Goal: Answer question/provide support

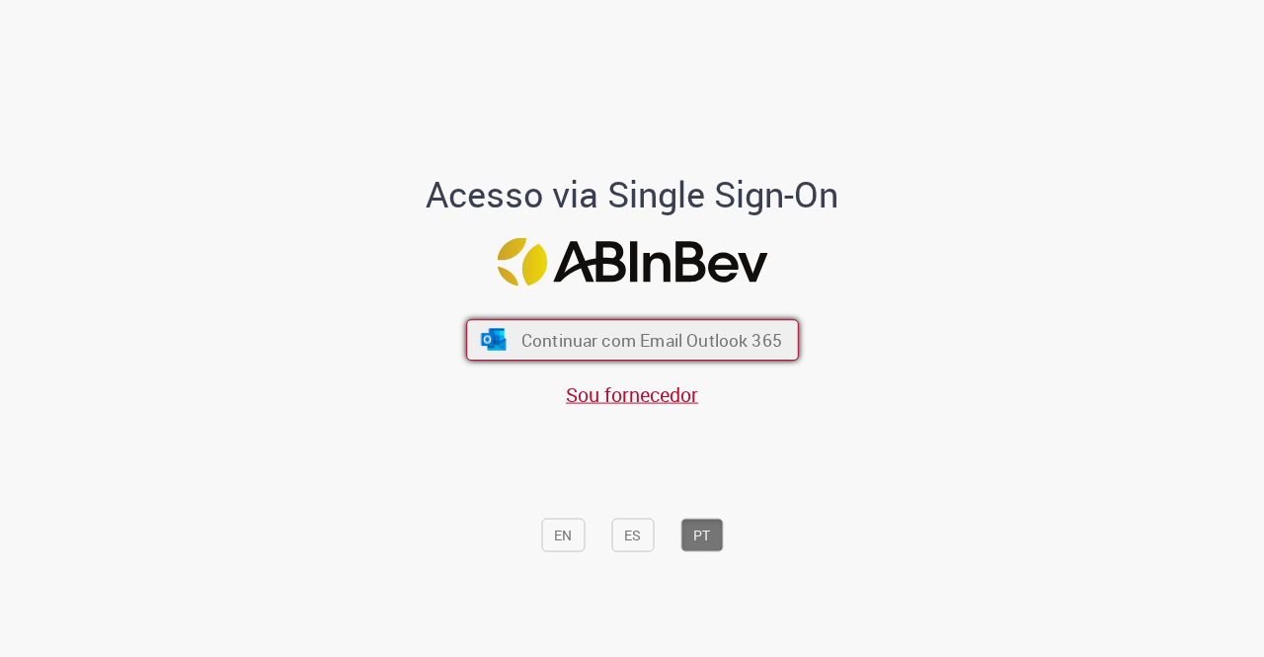
click at [620, 346] on span "Continuar com Email Outlook 365" at bounding box center [650, 340] width 261 height 23
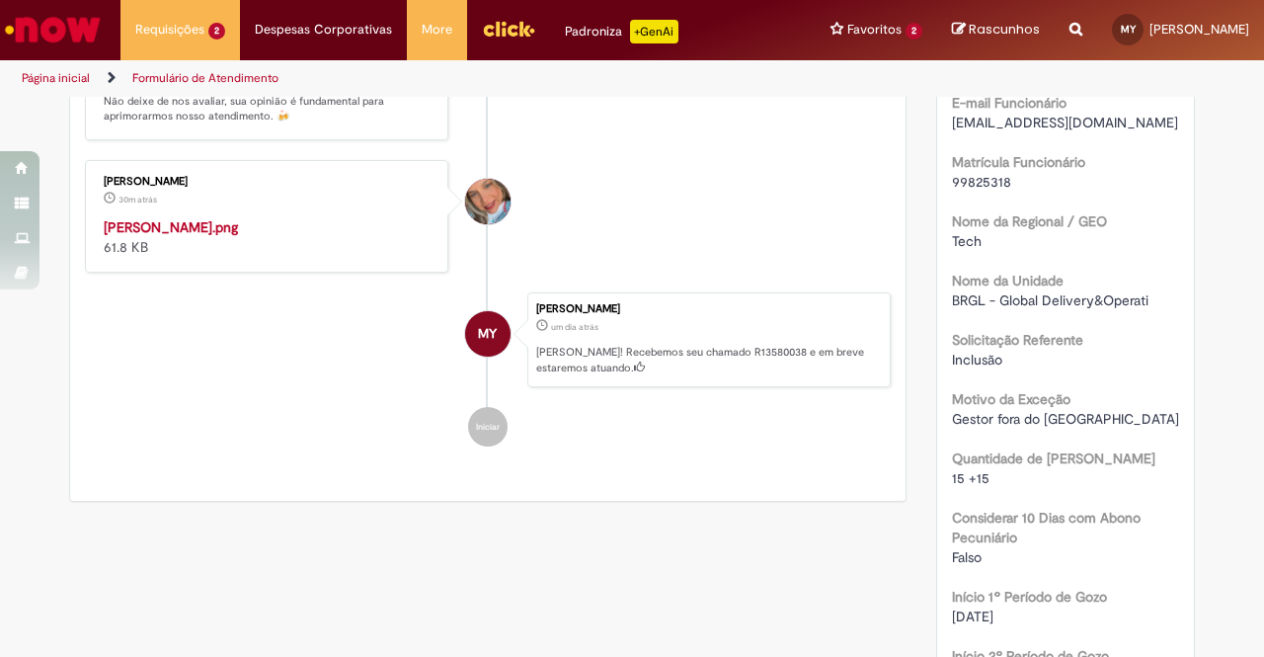
scroll to position [593, 0]
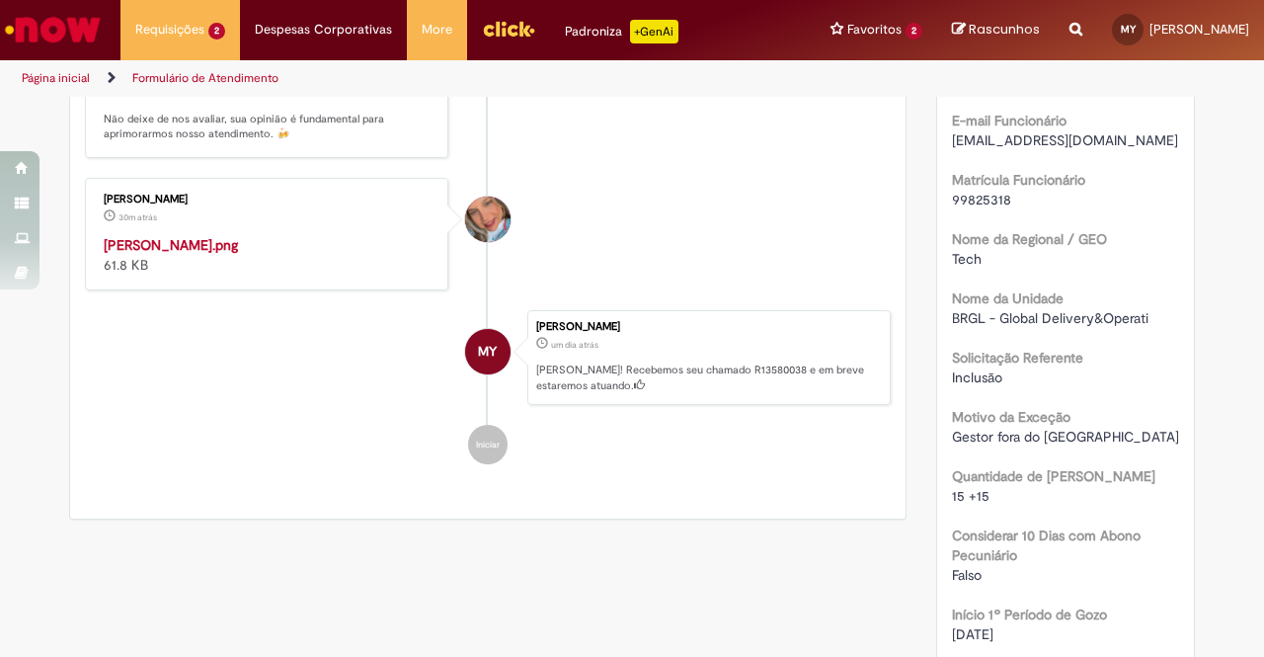
click at [150, 235] on img "Histórico de tíquete" at bounding box center [268, 235] width 329 height 0
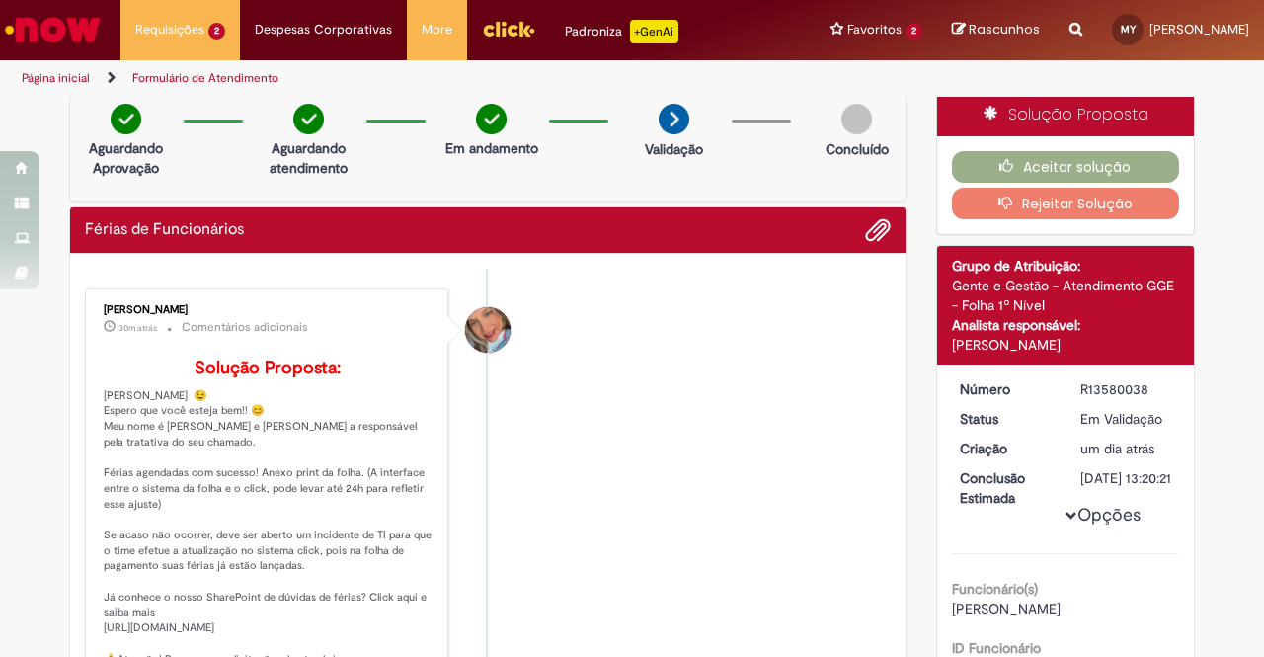
scroll to position [0, 0]
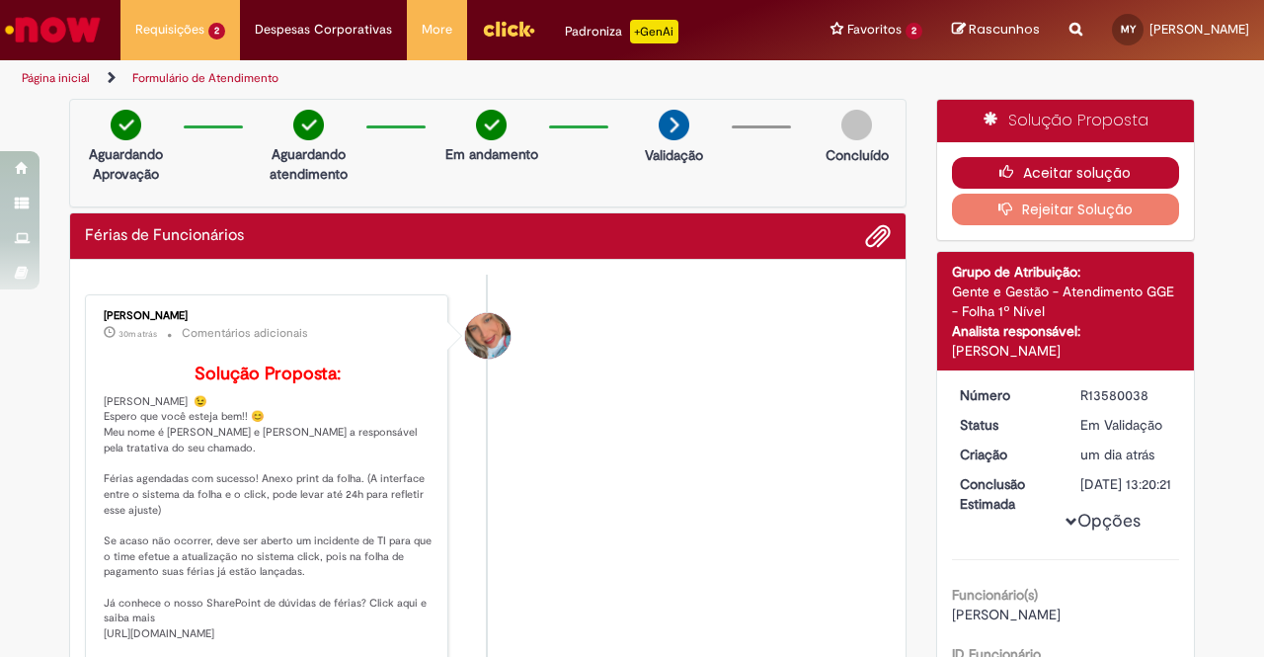
click at [1081, 162] on button "Aceitar solução" at bounding box center [1066, 173] width 228 height 32
